Goal: Use online tool/utility: Utilize a website feature to perform a specific function

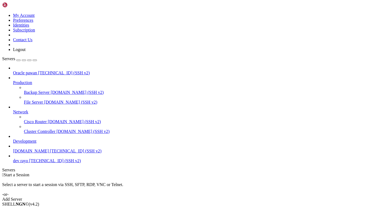
click at [27, 211] on span "Connect" at bounding box center [20, 213] width 14 height 5
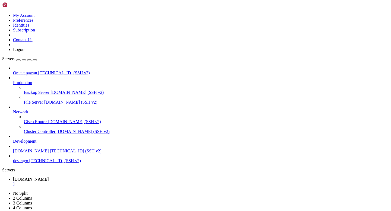
scroll to position [256640, 0]
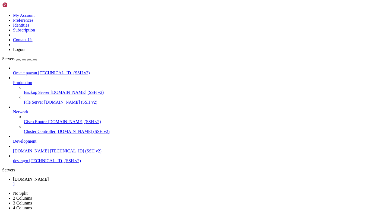
scroll to position [256802, 0]
drag, startPoint x: 138, startPoint y: 442, endPoint x: 3, endPoint y: 342, distance: 167.7
drag, startPoint x: 4, startPoint y: 343, endPoint x: 157, endPoint y: 430, distance: 175.6
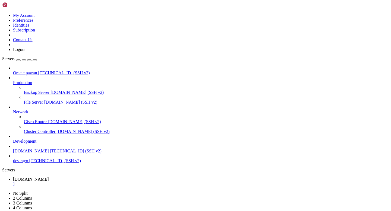
copy div "ubuntu@prod-rayo : ~/Rayo-backend $ git pull origin main remote: Enumerating ob…"
